Goal: Task Accomplishment & Management: Manage account settings

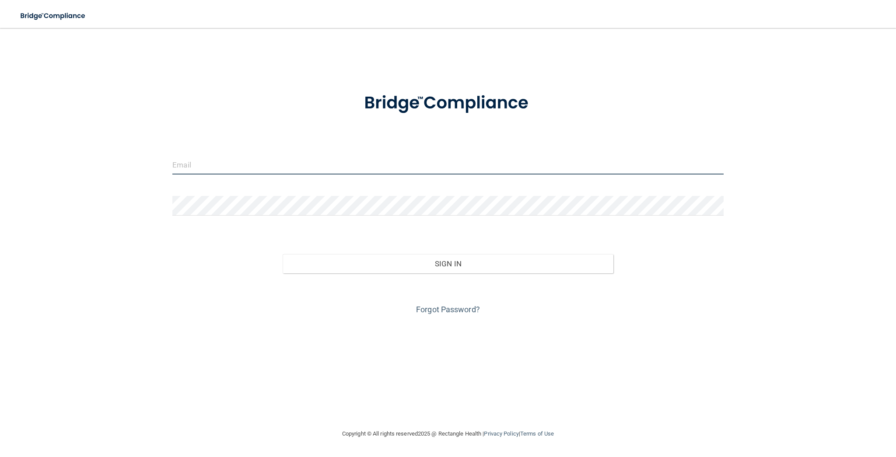
click at [216, 166] on input "email" at bounding box center [447, 165] width 551 height 20
type input "[EMAIL_ADDRESS][DOMAIN_NAME]"
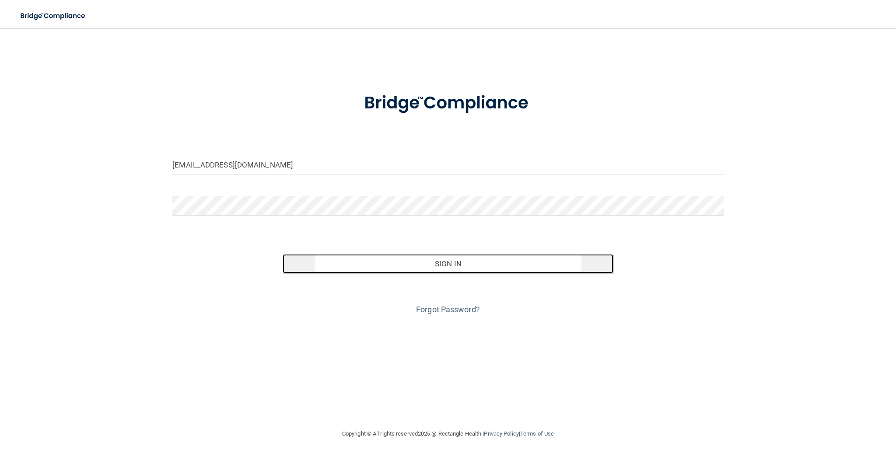
click at [476, 267] on button "Sign In" at bounding box center [448, 263] width 331 height 19
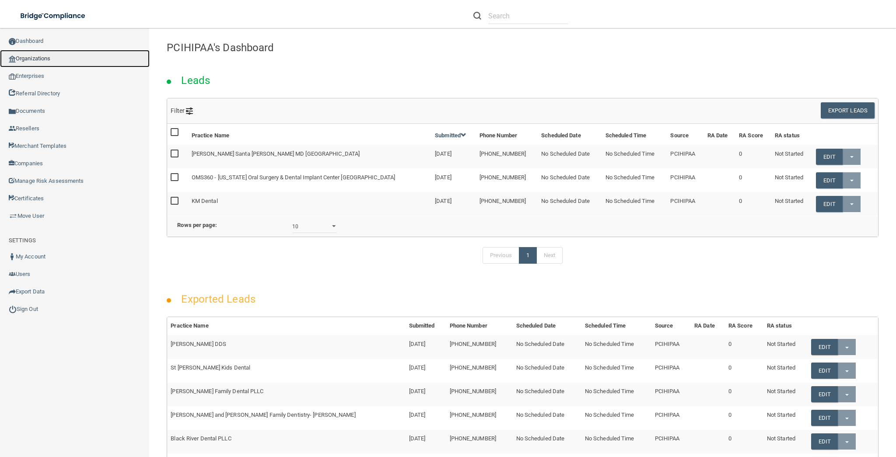
click at [51, 57] on link "Organizations" at bounding box center [75, 59] width 150 height 18
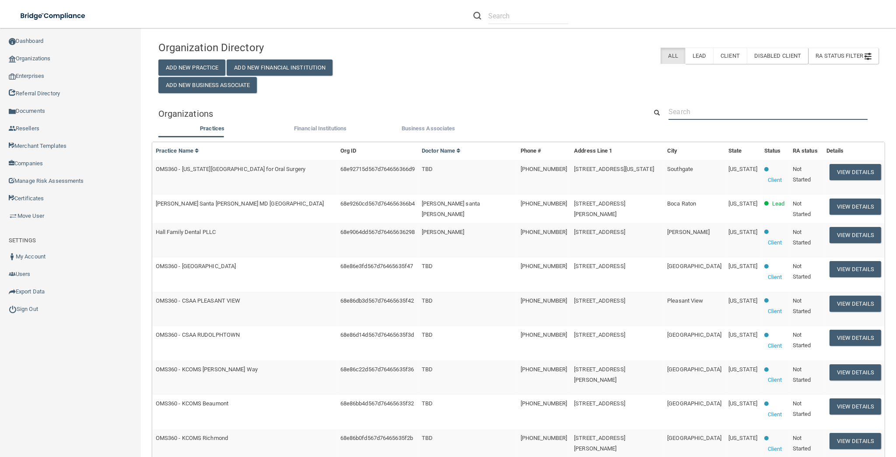
click at [709, 118] on input "text" at bounding box center [768, 112] width 199 height 16
type input "devot"
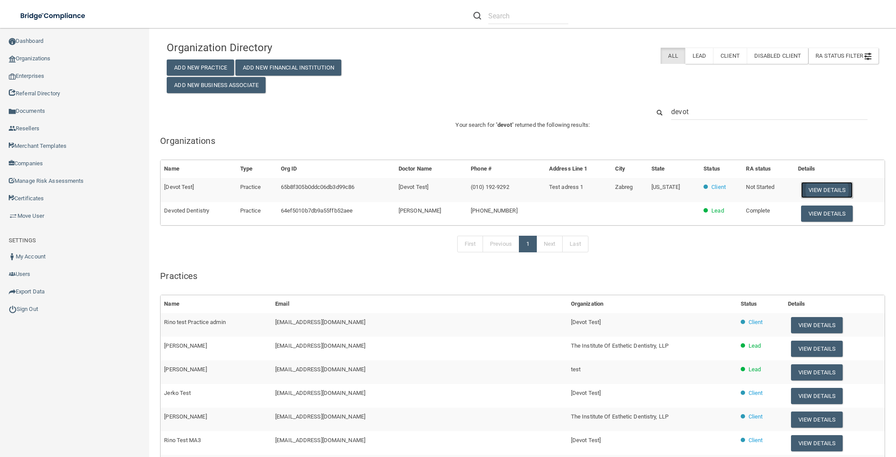
click at [816, 187] on button "View Details" at bounding box center [827, 190] width 52 height 16
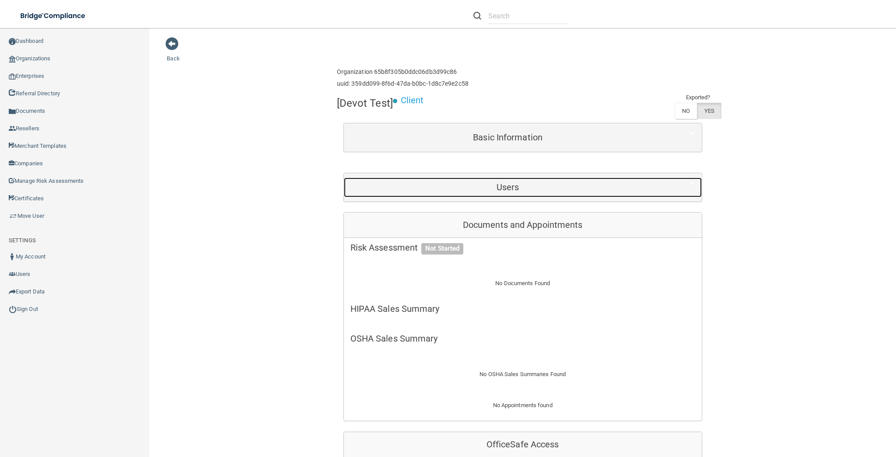
click at [504, 187] on h5 "Users" at bounding box center [507, 187] width 315 height 10
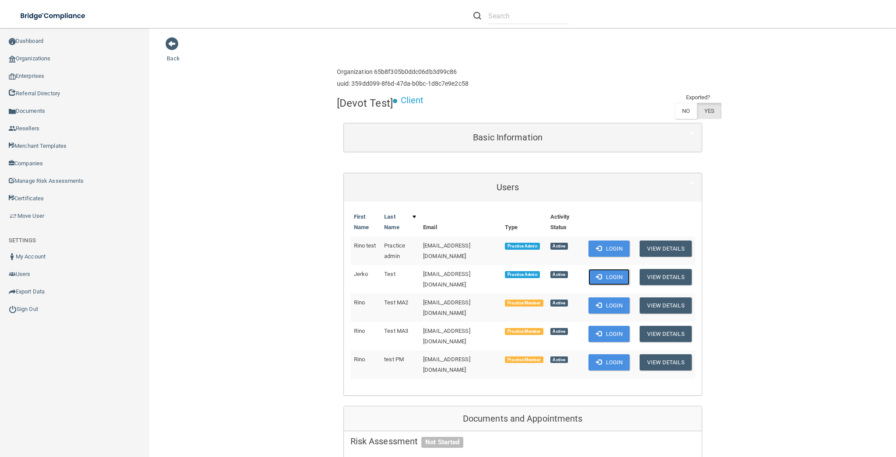
click at [611, 277] on button "Login" at bounding box center [610, 277] width 42 height 16
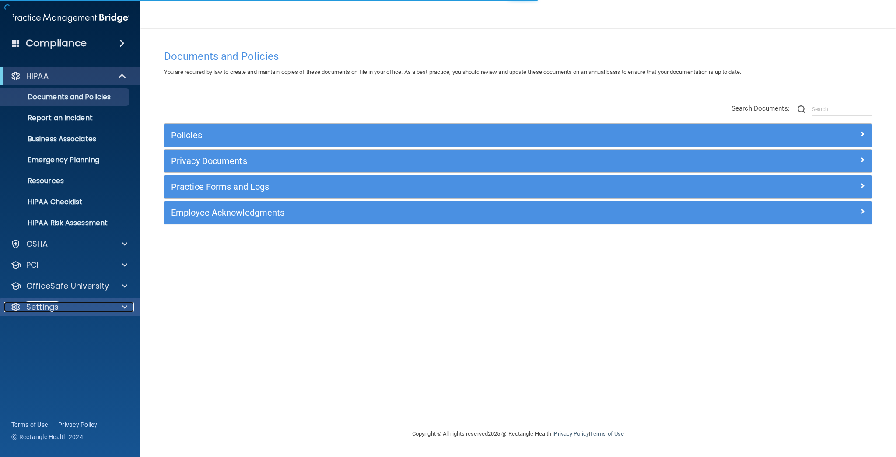
click at [71, 306] on div "Settings" at bounding box center [58, 307] width 109 height 11
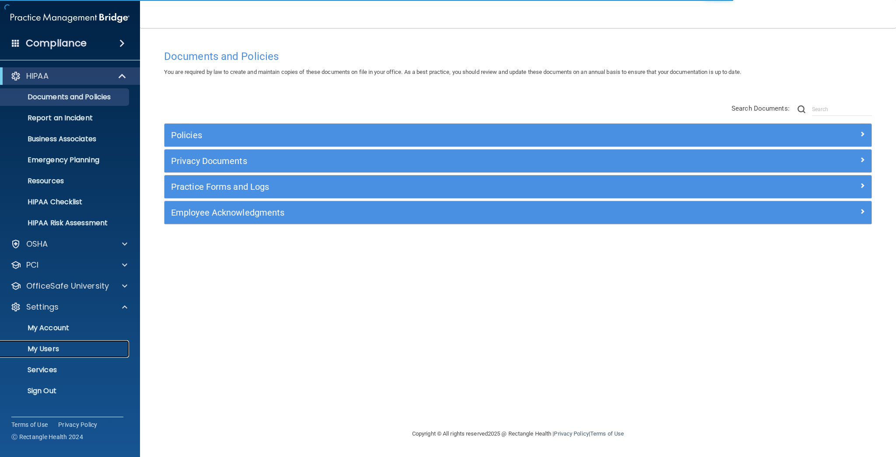
click at [63, 349] on p "My Users" at bounding box center [65, 349] width 119 height 9
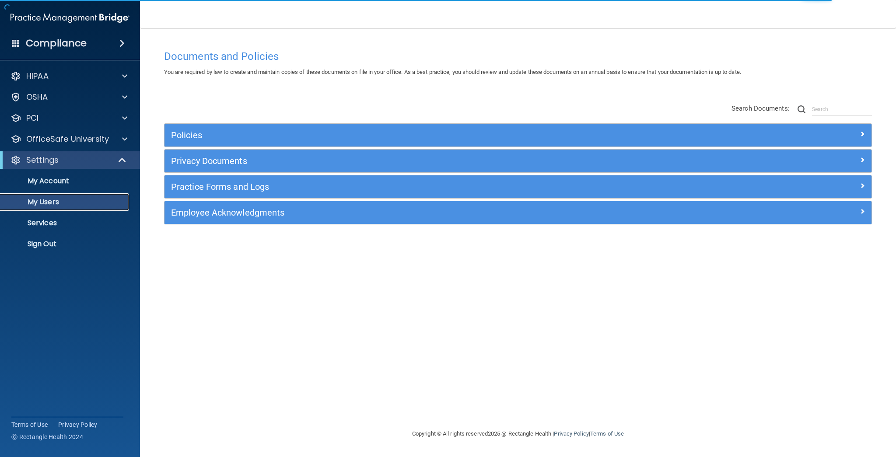
select select "20"
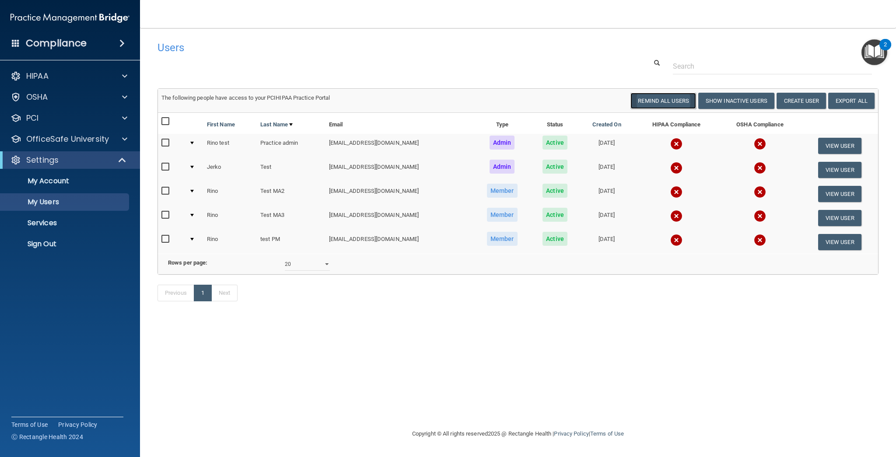
click at [663, 100] on button "Remind All Users" at bounding box center [664, 101] width 66 height 16
click at [666, 100] on button "Remind All Users" at bounding box center [664, 101] width 66 height 16
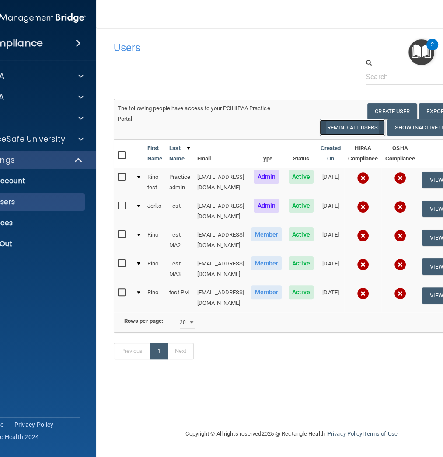
click at [385, 128] on button "Remind All Users" at bounding box center [353, 127] width 66 height 16
click at [385, 127] on button "Remind All Users" at bounding box center [353, 127] width 66 height 16
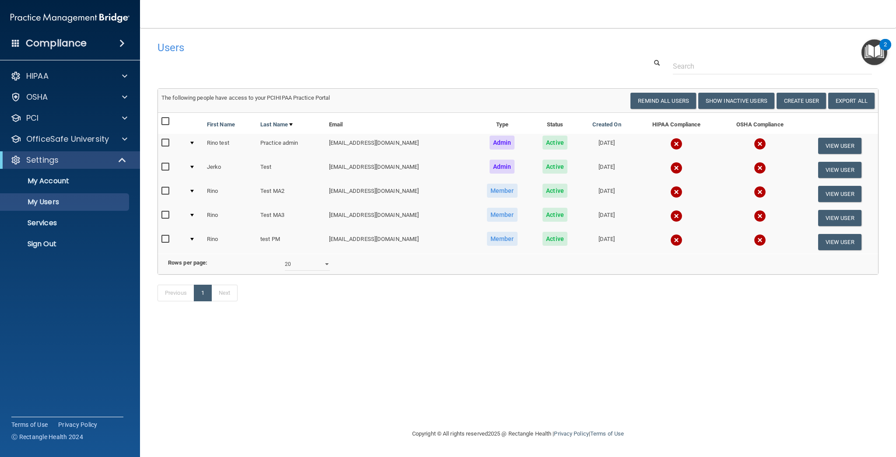
click at [462, 424] on div "Copyright © All rights reserved 2025 @ Rectangle Health | Privacy Policy | Term…" at bounding box center [517, 434] width 319 height 28
click at [361, 385] on div "Users Success! New user created. × Error! The user couldn't be created. × Succe…" at bounding box center [518, 228] width 721 height 383
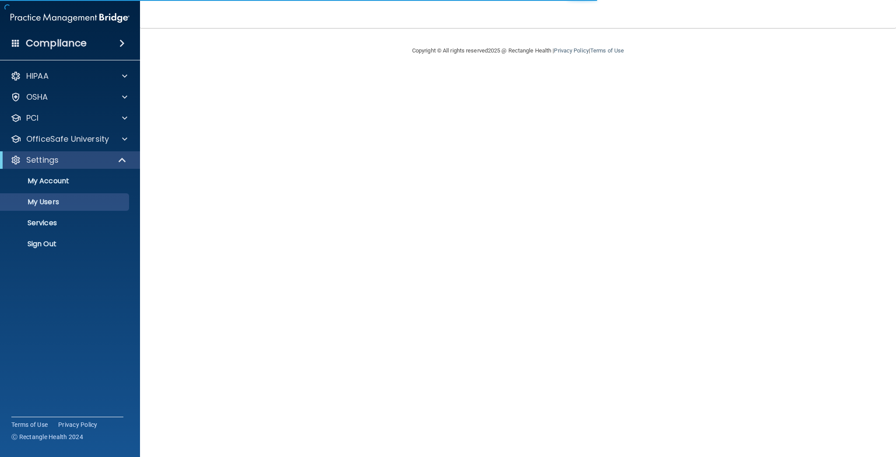
select select "20"
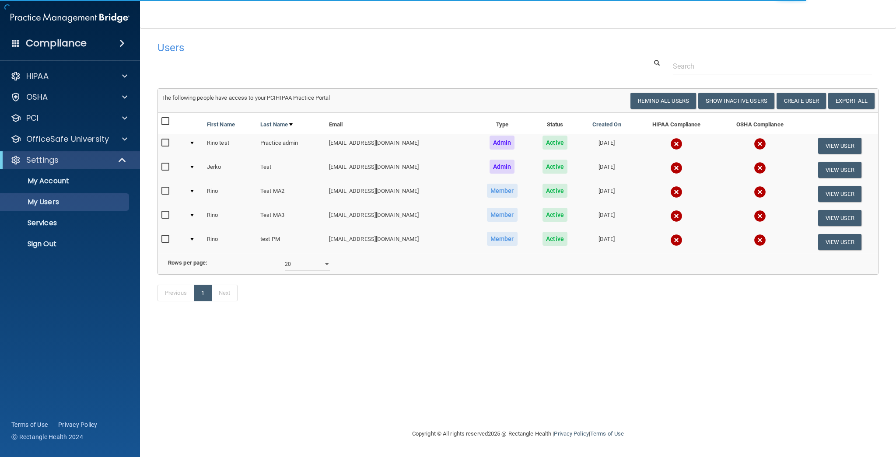
click at [602, 336] on div "Users Success! New user created. × Error! The user couldn't be created. × Succe…" at bounding box center [518, 228] width 721 height 383
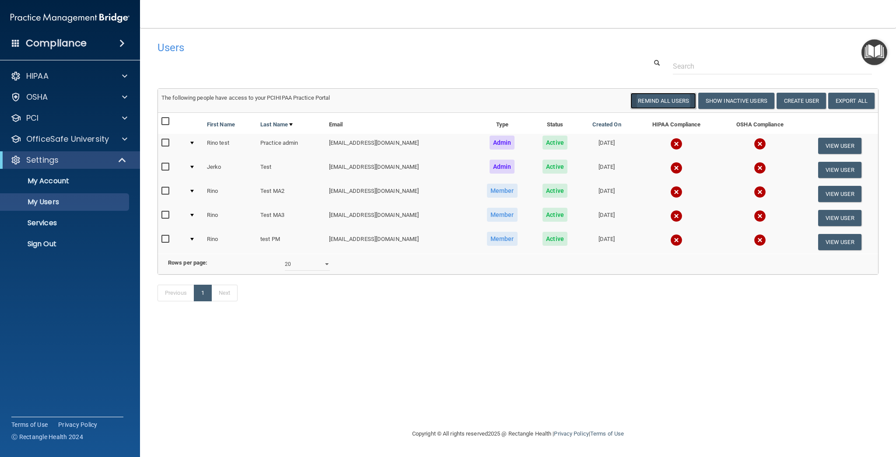
click at [662, 102] on button "Remind All Users" at bounding box center [664, 101] width 66 height 16
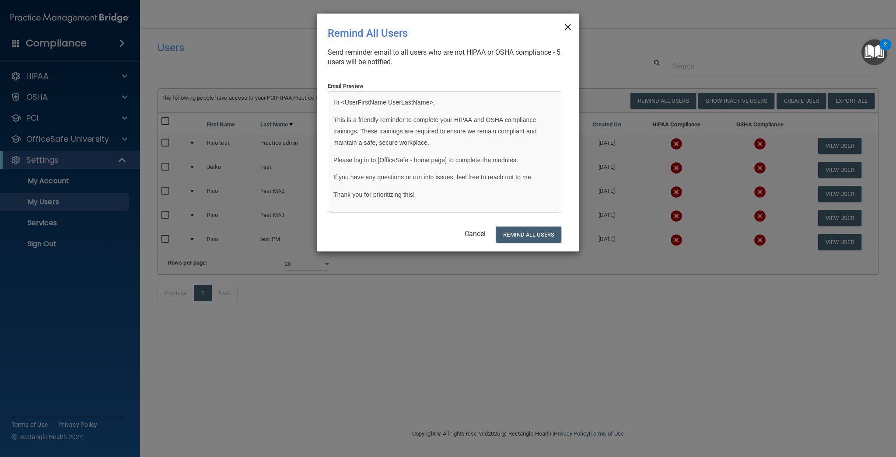
click at [568, 29] on span "×" at bounding box center [568, 26] width 8 height 18
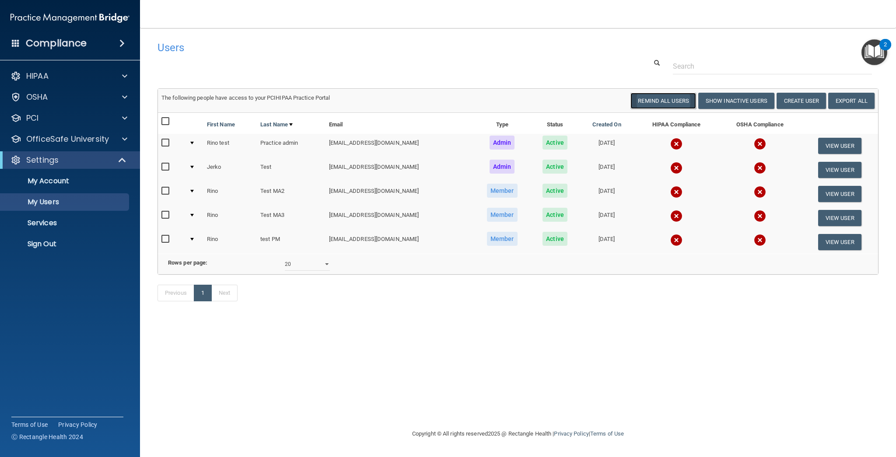
click at [645, 101] on button "Remind All Users" at bounding box center [664, 101] width 66 height 16
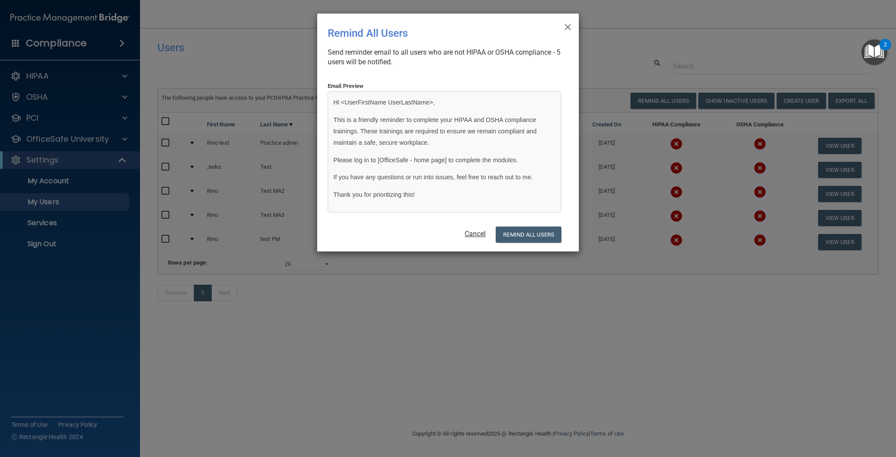
click at [473, 235] on link "Cancel" at bounding box center [475, 234] width 21 height 8
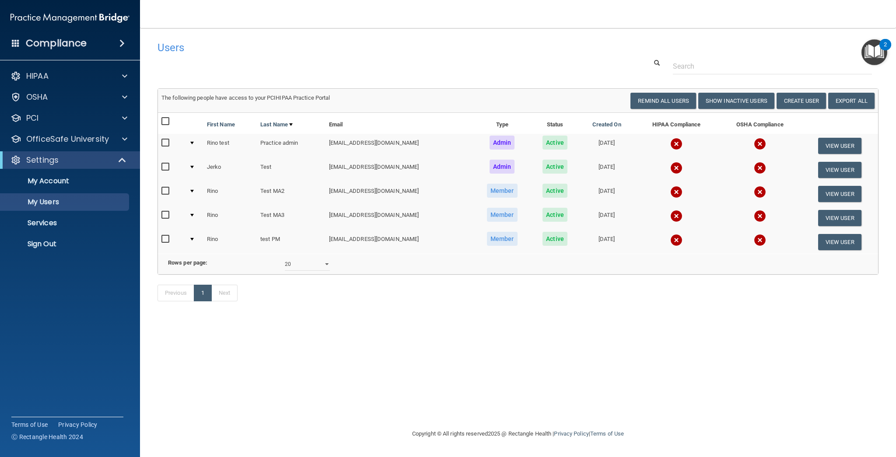
click at [299, 389] on div "Users Success! New user created. × Error! The user couldn't be created. × Succe…" at bounding box center [518, 228] width 721 height 383
click at [292, 387] on div "Users Success! New user created. × Error! The user couldn't be created. × Succe…" at bounding box center [518, 228] width 721 height 383
click at [65, 242] on p "Sign Out" at bounding box center [65, 244] width 119 height 9
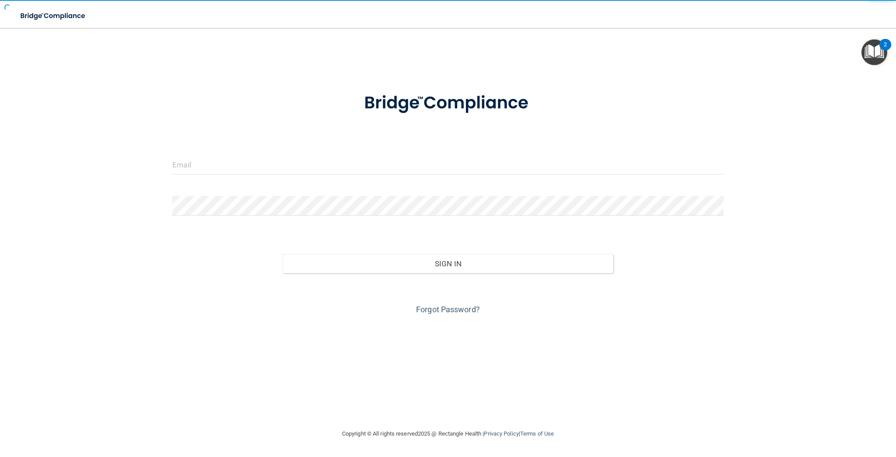
click at [356, 409] on div "Invalid email/password. You don't have permission to access that page. Sign In …" at bounding box center [448, 228] width 861 height 383
